Goal: Find specific page/section: Find specific page/section

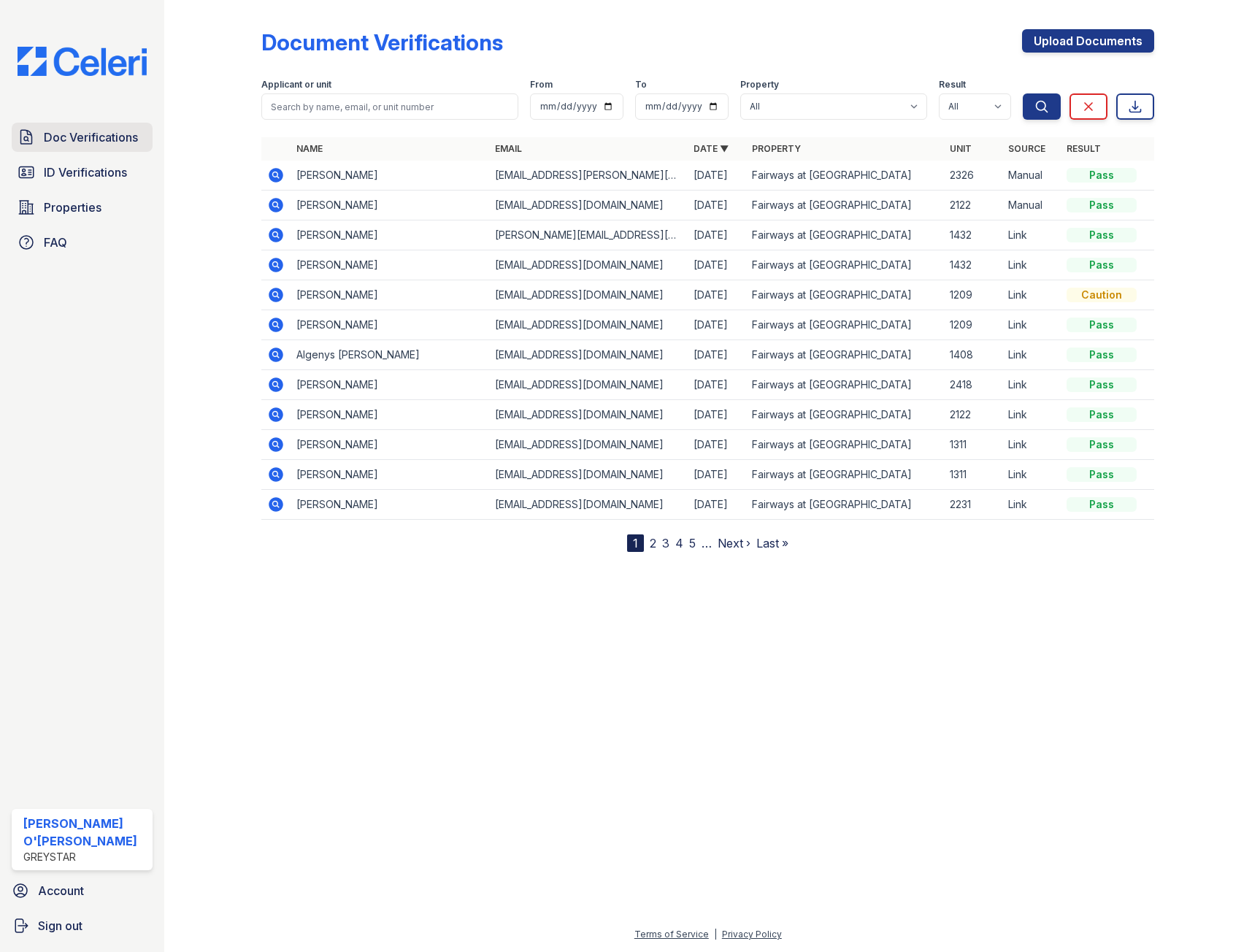
click at [115, 143] on span "Doc Verifications" at bounding box center [91, 137] width 95 height 17
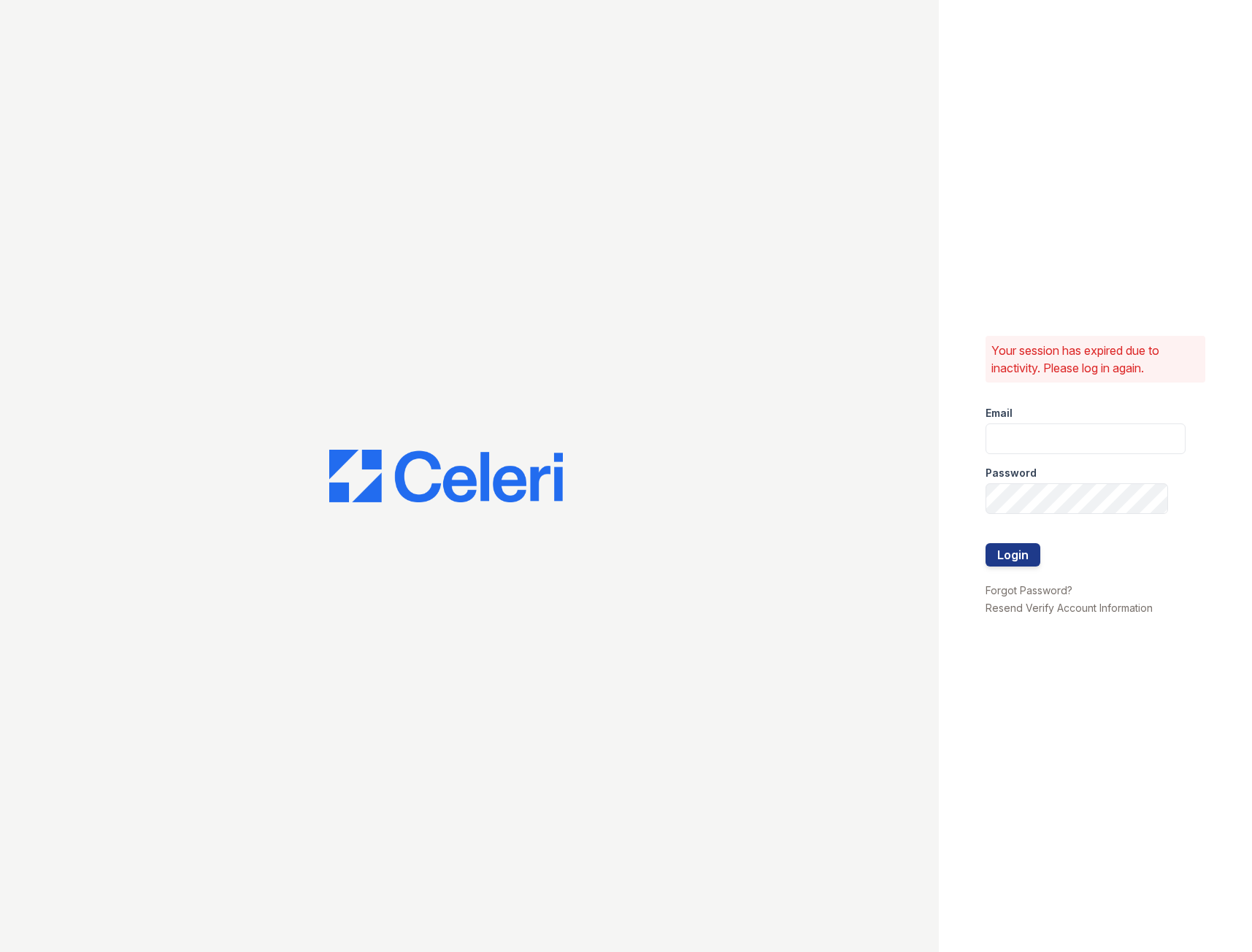
type input "fairwaysmgr@greystar.com"
click at [1019, 561] on button "Login" at bounding box center [1012, 554] width 55 height 24
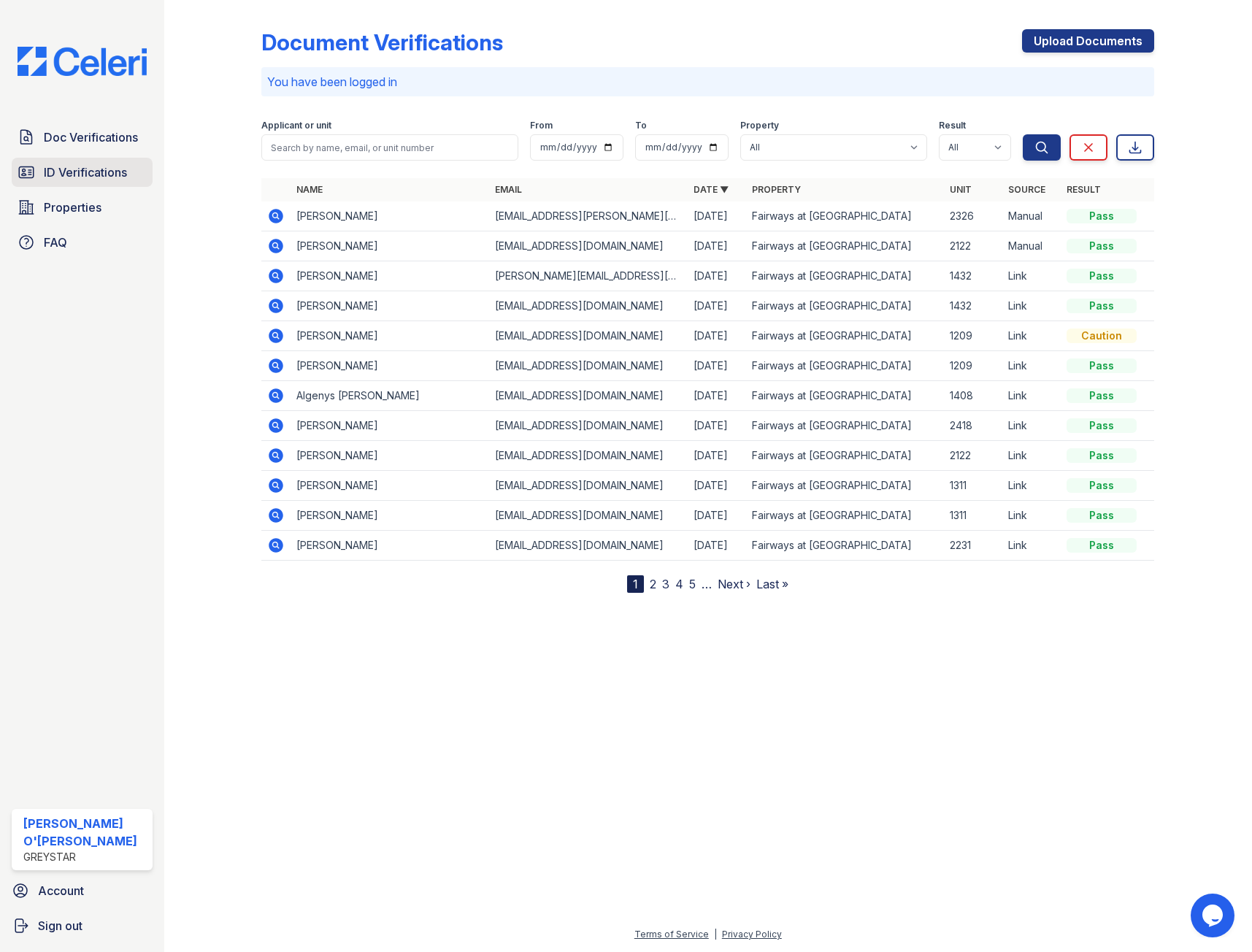
click at [108, 162] on link "ID Verifications" at bounding box center [82, 172] width 141 height 29
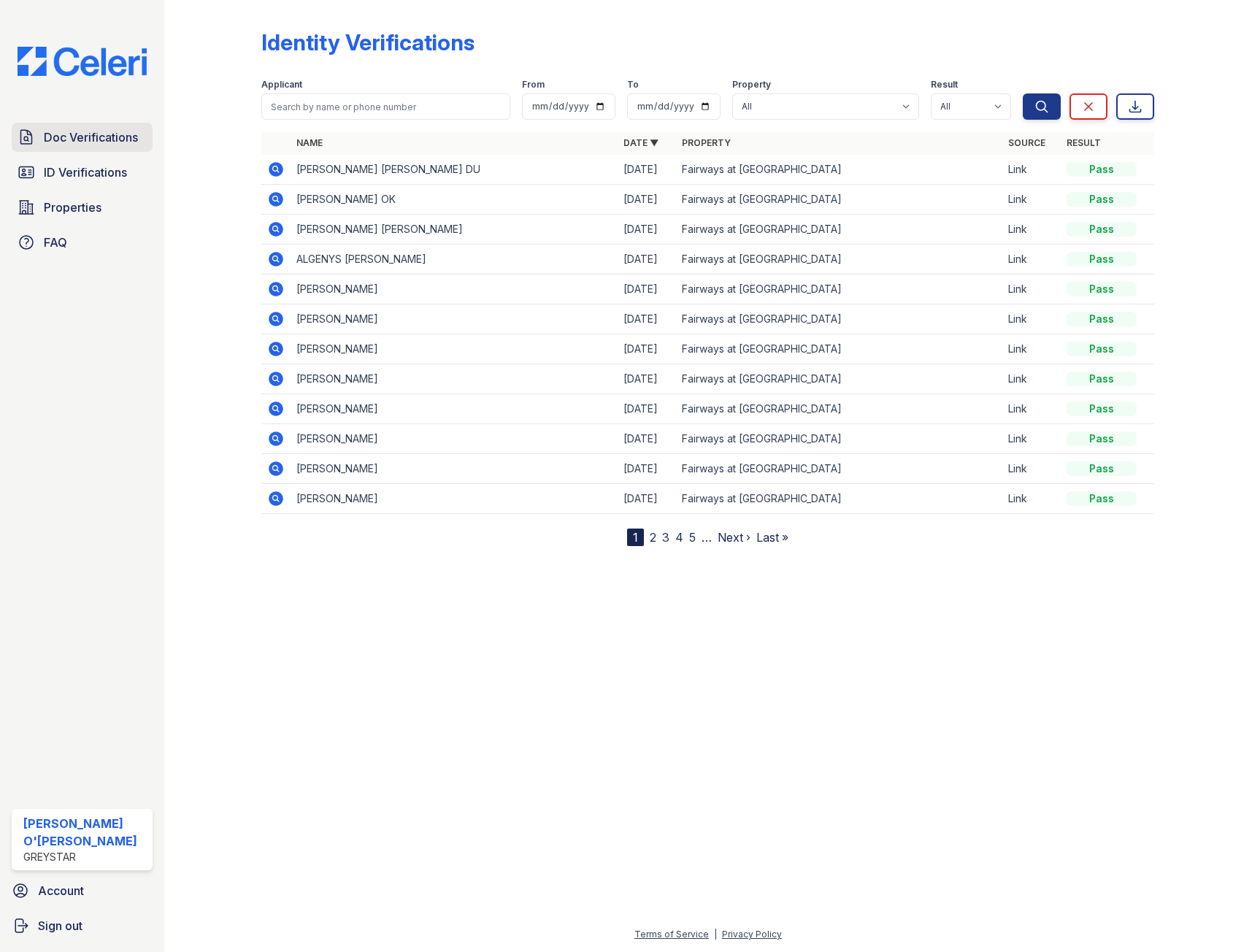
click at [73, 129] on span "Doc Verifications" at bounding box center [91, 137] width 95 height 17
